Goal: Check status

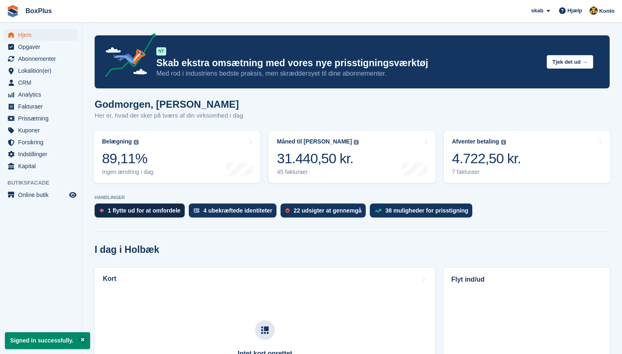
click at [162, 214] on div "1 flytte ud for at omfordele" at bounding box center [140, 211] width 90 height 14
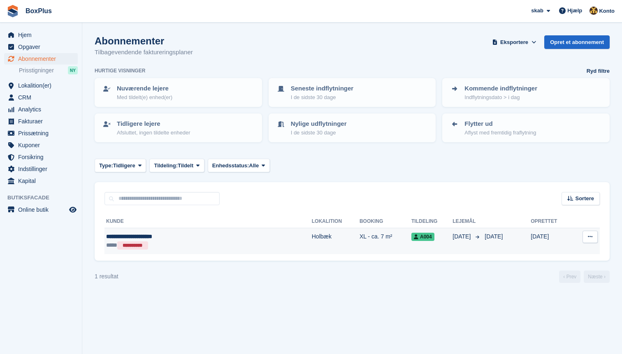
click at [153, 239] on div "**********" at bounding box center [170, 236] width 129 height 9
